Goal: Transaction & Acquisition: Purchase product/service

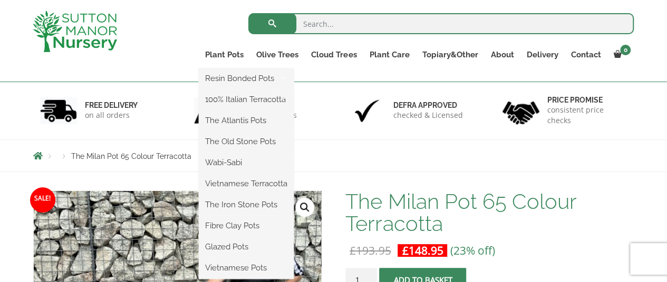
scroll to position [105, 0]
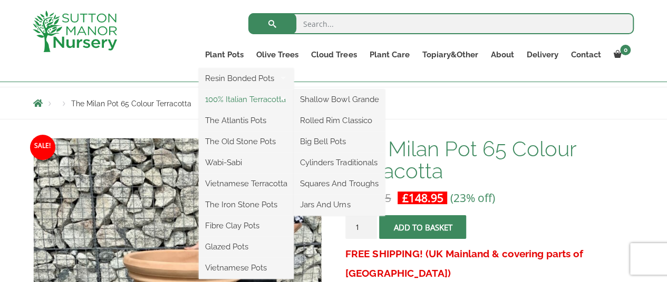
click at [250, 97] on link "100% Italian Terracotta" at bounding box center [246, 100] width 95 height 16
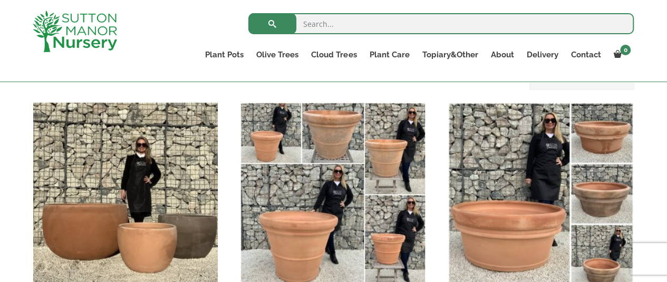
scroll to position [422, 0]
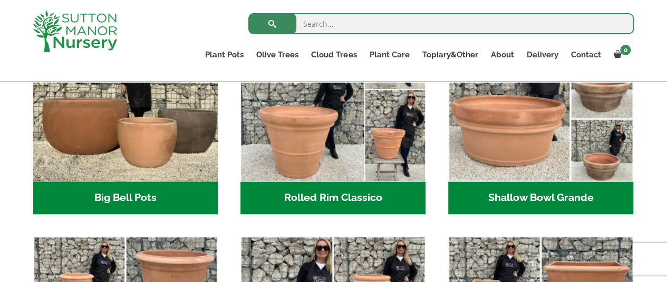
click at [317, 193] on h2 "Rolled Rim Classico (7)" at bounding box center [332, 198] width 185 height 33
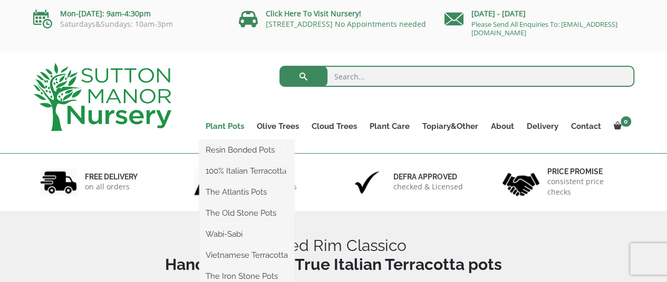
click at [227, 128] on link "Plant Pots" at bounding box center [224, 126] width 51 height 15
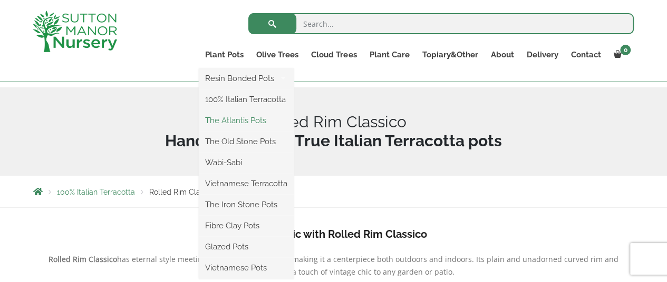
scroll to position [105, 0]
click at [228, 55] on link "Plant Pots" at bounding box center [224, 54] width 51 height 15
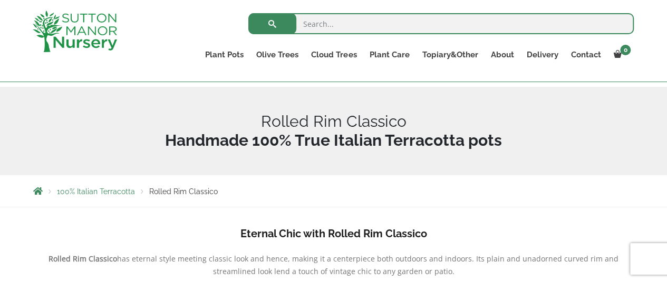
click at [139, 107] on div "Rolled Rim Classico" at bounding box center [333, 131] width 617 height 89
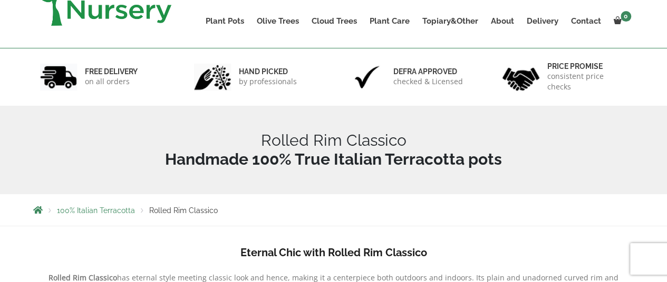
scroll to position [0, 0]
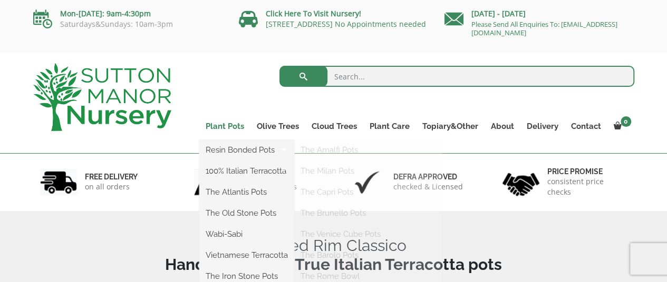
click at [231, 125] on link "Plant Pots" at bounding box center [224, 126] width 51 height 15
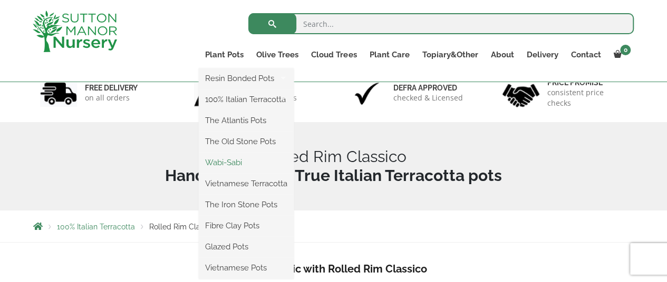
scroll to position [105, 0]
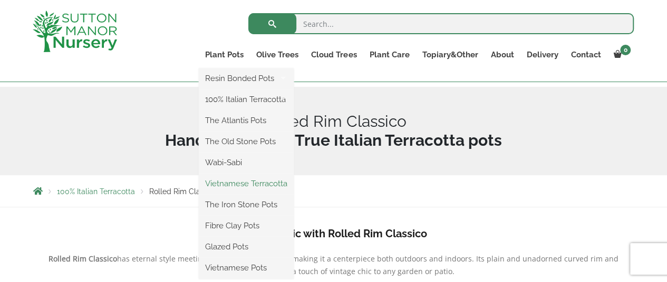
click at [236, 183] on link "Vietnamese Terracotta" at bounding box center [246, 184] width 95 height 16
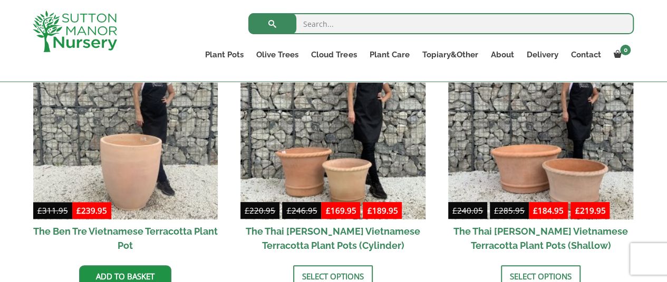
scroll to position [369, 0]
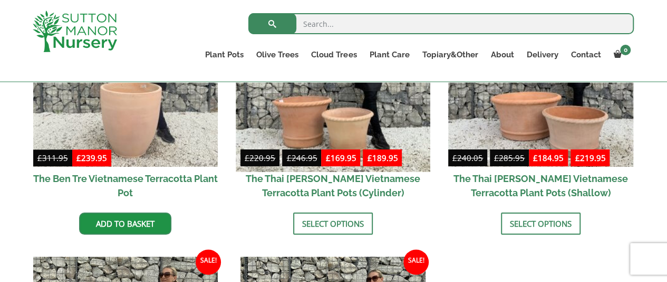
click at [368, 111] on img at bounding box center [333, 75] width 194 height 194
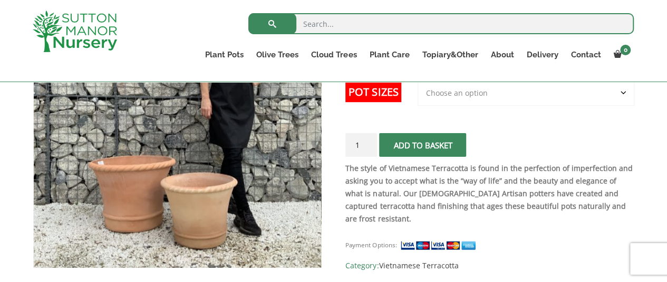
scroll to position [211, 0]
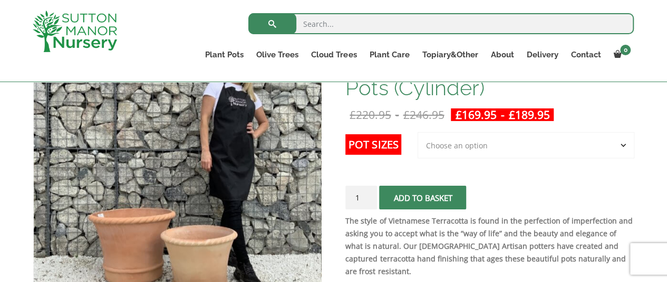
click at [423, 198] on span "submit" at bounding box center [423, 198] width 0 height 0
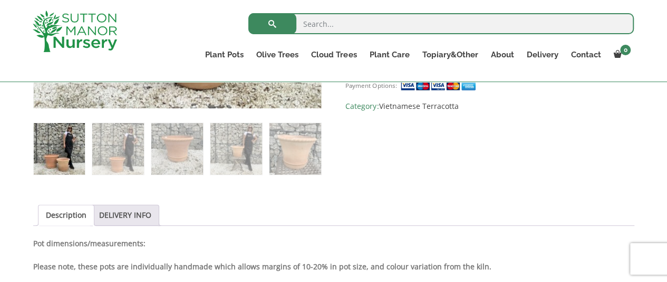
scroll to position [527, 0]
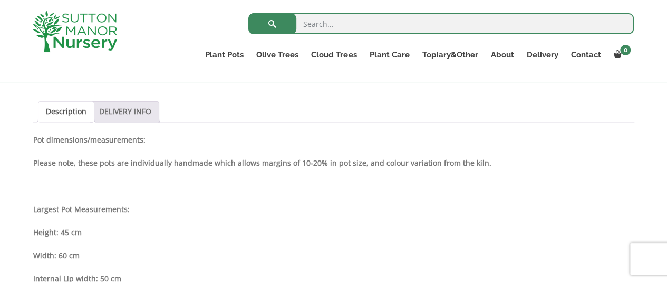
click at [123, 111] on link "DELIVERY INFO" at bounding box center [125, 112] width 52 height 20
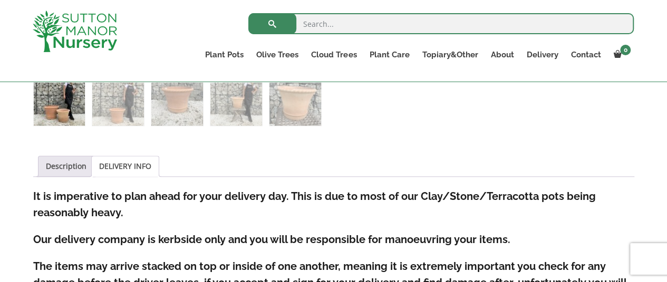
scroll to position [474, 0]
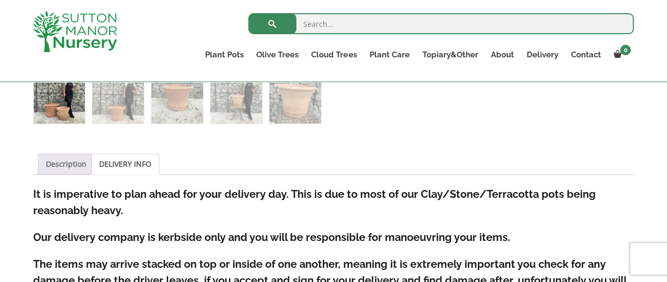
click at [61, 162] on link "Description" at bounding box center [66, 164] width 41 height 20
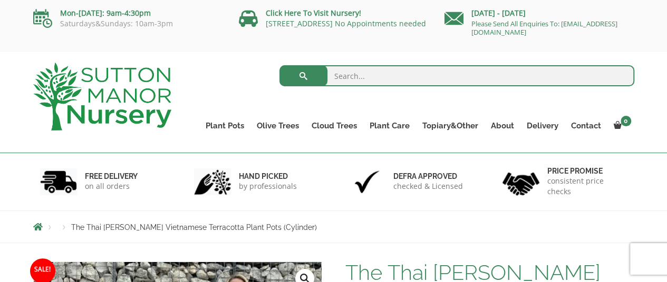
scroll to position [0, 0]
